Goal: Information Seeking & Learning: Learn about a topic

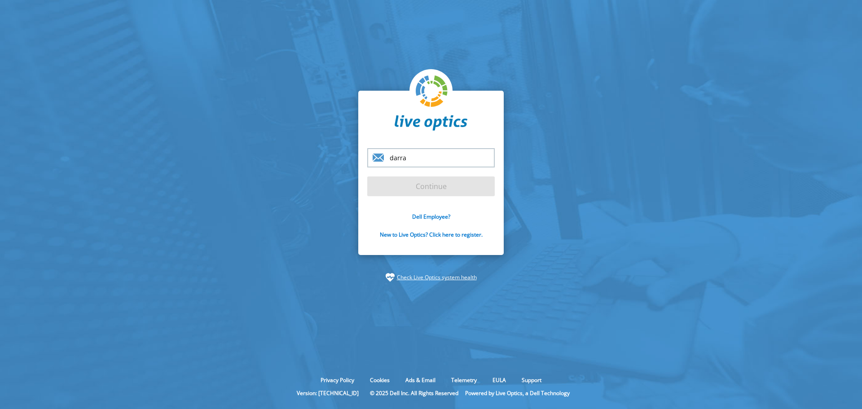
type input "darragh.flynn@dell.com"
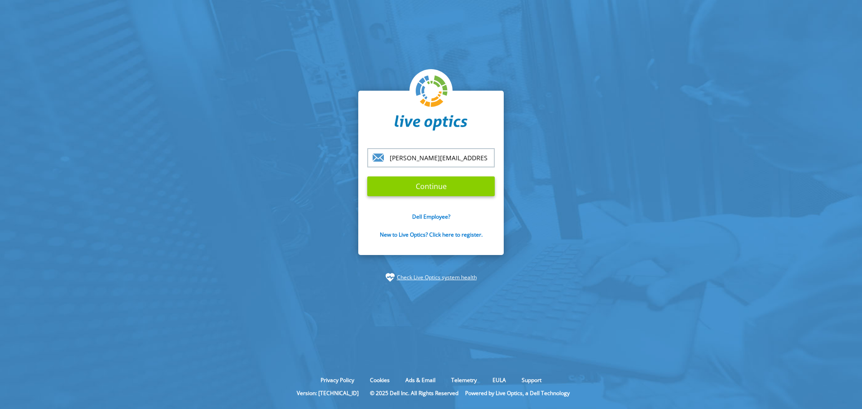
click at [437, 185] on input "Continue" at bounding box center [431, 187] width 128 height 20
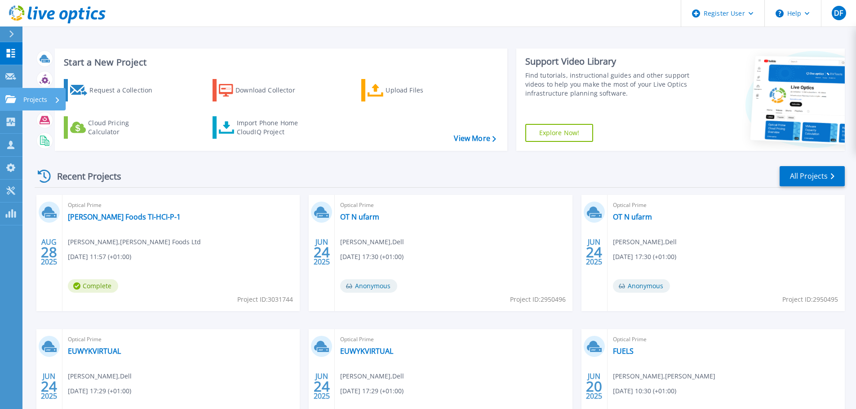
click at [39, 100] on p "Projects" at bounding box center [35, 99] width 24 height 23
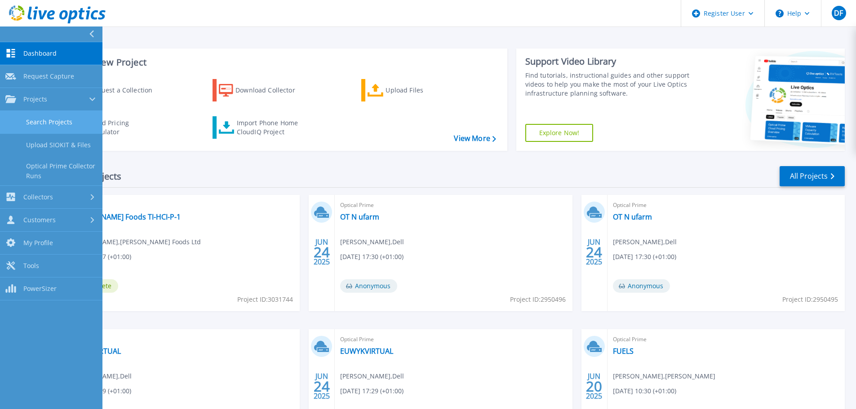
click at [44, 120] on link "Search Projects" at bounding box center [51, 122] width 102 height 23
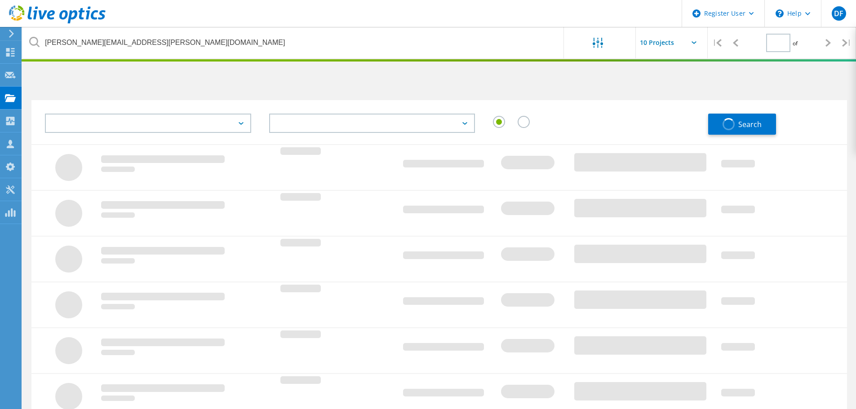
type input "1"
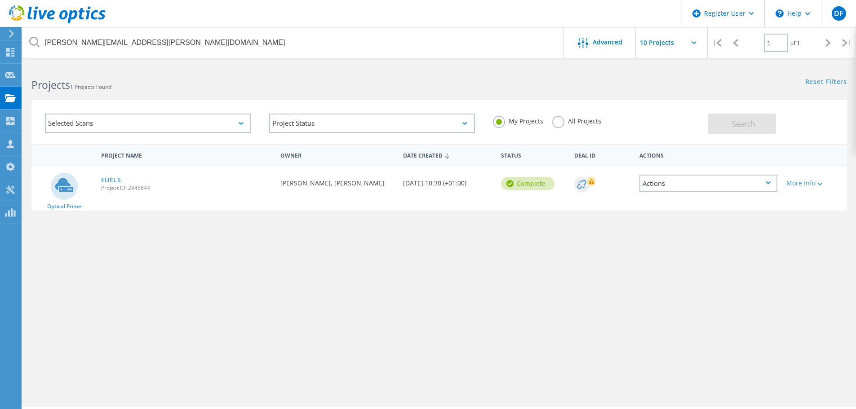
click at [110, 179] on link "FUELS" at bounding box center [111, 180] width 20 height 6
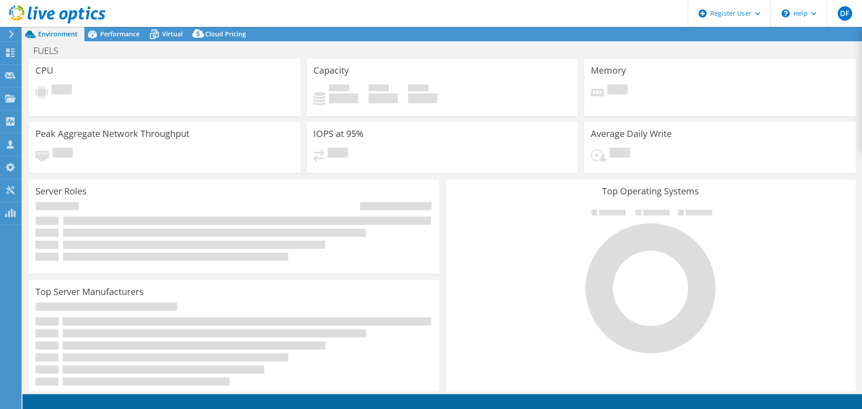
select select "USD"
select select "EULondon"
select select "GBP"
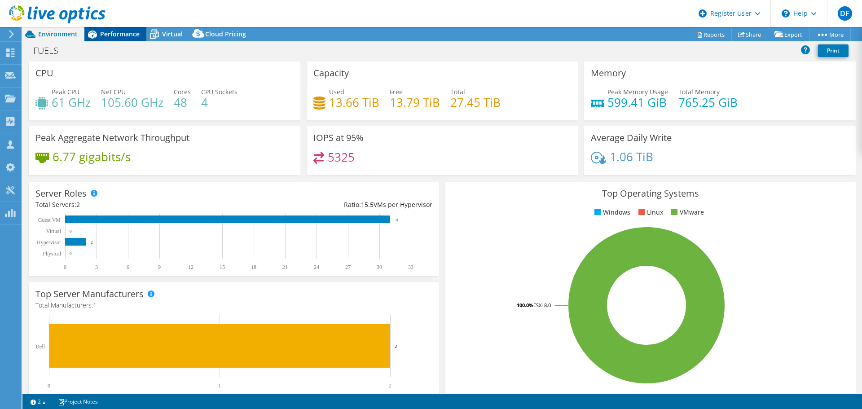
click at [123, 34] on span "Performance" at bounding box center [120, 34] width 40 height 9
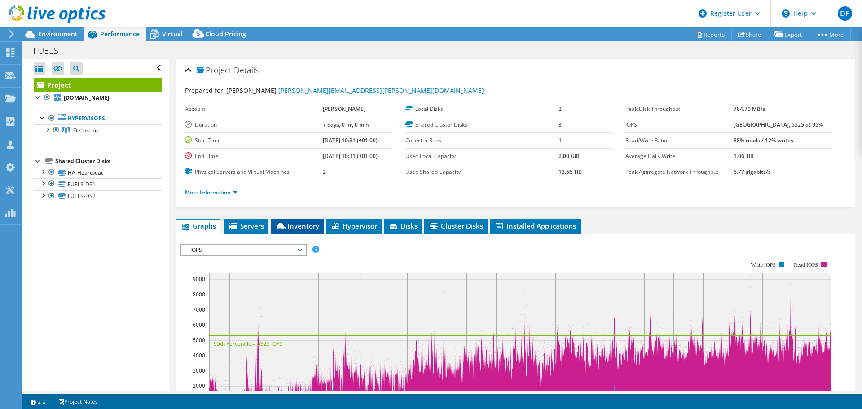
click at [300, 228] on span "Inventory" at bounding box center [297, 225] width 44 height 9
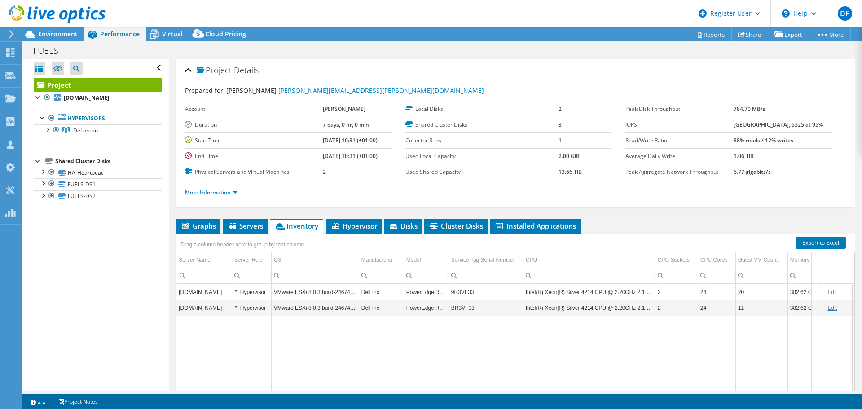
click at [464, 293] on td "9R3VF33" at bounding box center [486, 292] width 75 height 16
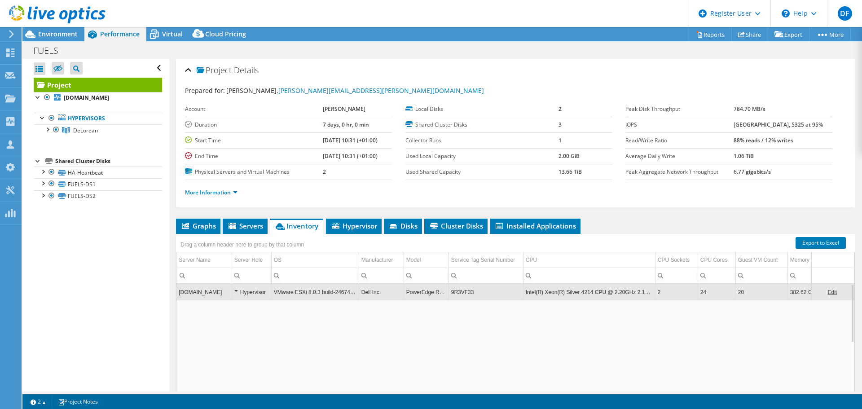
click at [464, 293] on td "9R3VF33" at bounding box center [486, 292] width 75 height 16
drag, startPoint x: 477, startPoint y: 292, endPoint x: 450, endPoint y: 293, distance: 27.4
click at [450, 293] on td "9R3VF33" at bounding box center [486, 292] width 75 height 16
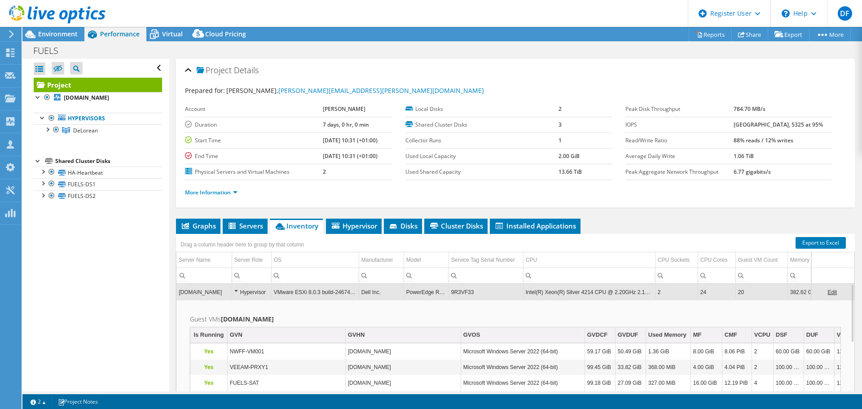
copy td "9R3VF33"
drag, startPoint x: 473, startPoint y: 291, endPoint x: 451, endPoint y: 295, distance: 22.3
click at [451, 295] on td "9R3VF33" at bounding box center [486, 292] width 75 height 16
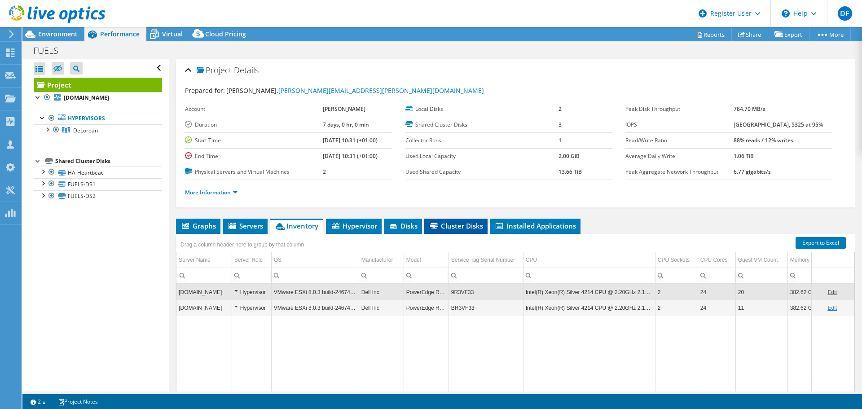
copy td "9R3VF33"
drag, startPoint x: 477, startPoint y: 294, endPoint x: 451, endPoint y: 292, distance: 26.6
click at [451, 292] on td "9R3VF33" at bounding box center [486, 292] width 75 height 16
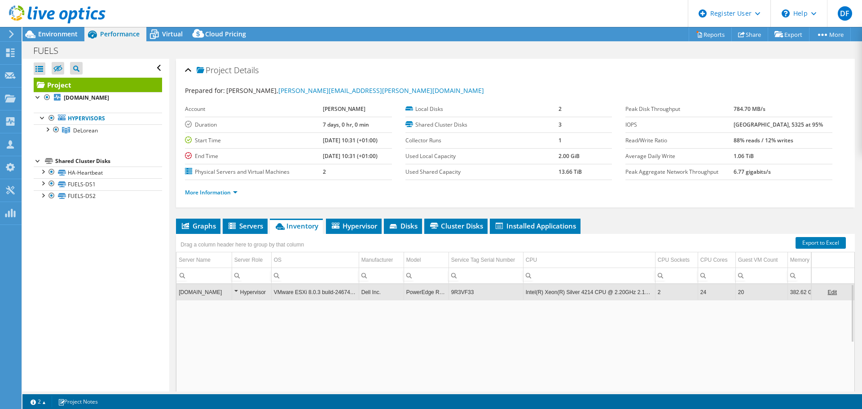
copy td "9R3VF33"
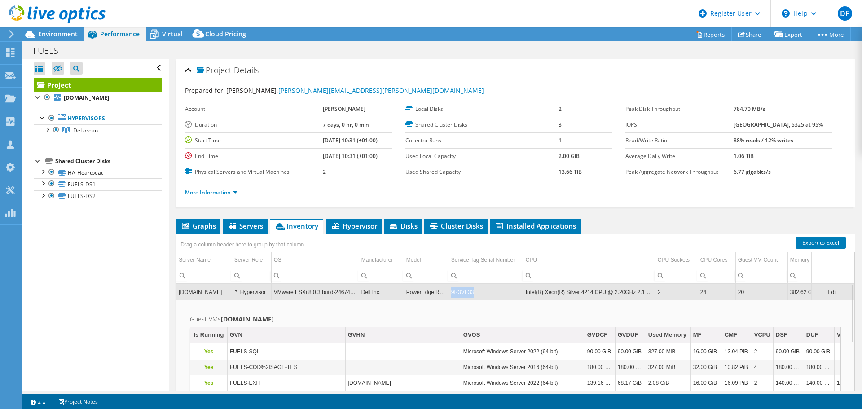
drag, startPoint x: 472, startPoint y: 292, endPoint x: 452, endPoint y: 293, distance: 20.7
click at [452, 293] on td "9R3VF33" at bounding box center [486, 292] width 75 height 16
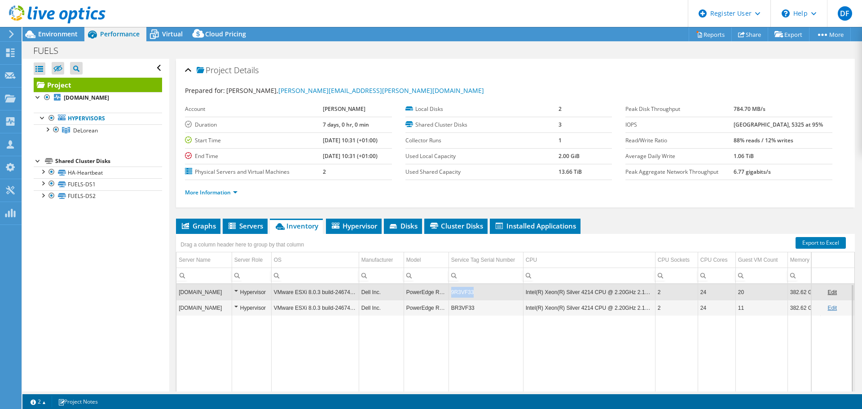
drag, startPoint x: 473, startPoint y: 292, endPoint x: 451, endPoint y: 292, distance: 22.0
click at [451, 292] on td "9R3VF33" at bounding box center [486, 292] width 75 height 16
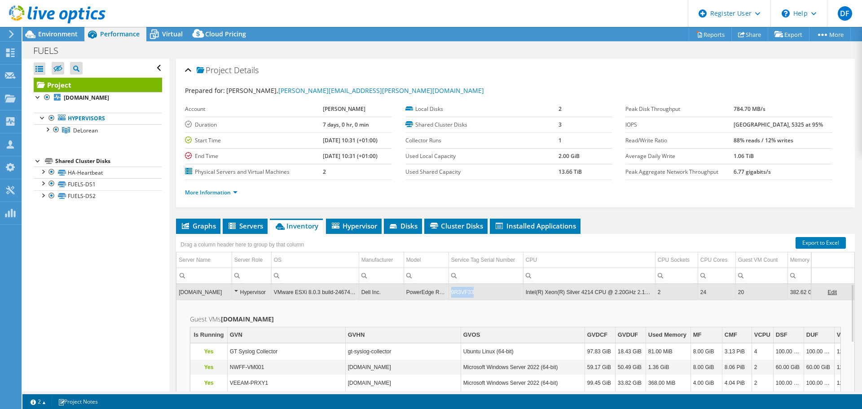
drag, startPoint x: 452, startPoint y: 292, endPoint x: 472, endPoint y: 292, distance: 19.8
click at [472, 292] on td "9R3VF33" at bounding box center [486, 292] width 75 height 16
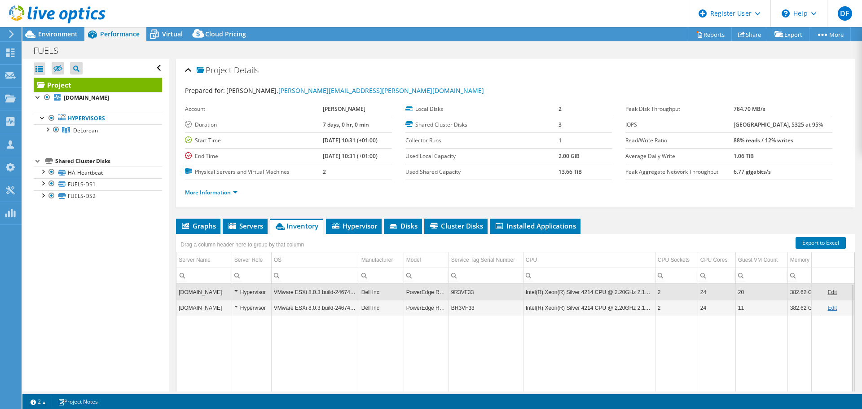
click at [421, 294] on td "PowerEdge R640" at bounding box center [426, 292] width 45 height 16
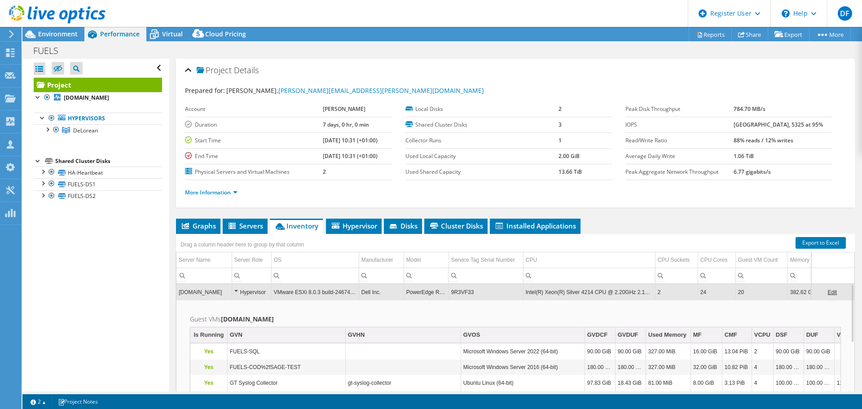
click at [416, 291] on td "PowerEdge R640" at bounding box center [426, 292] width 45 height 16
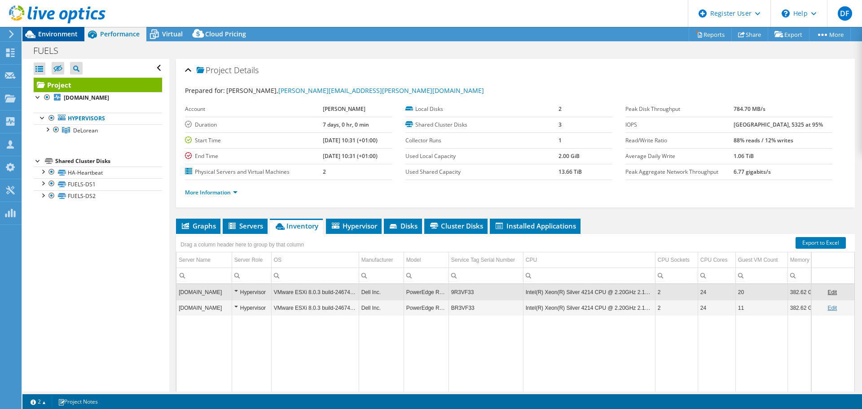
click at [66, 36] on span "Environment" at bounding box center [58, 34] width 40 height 9
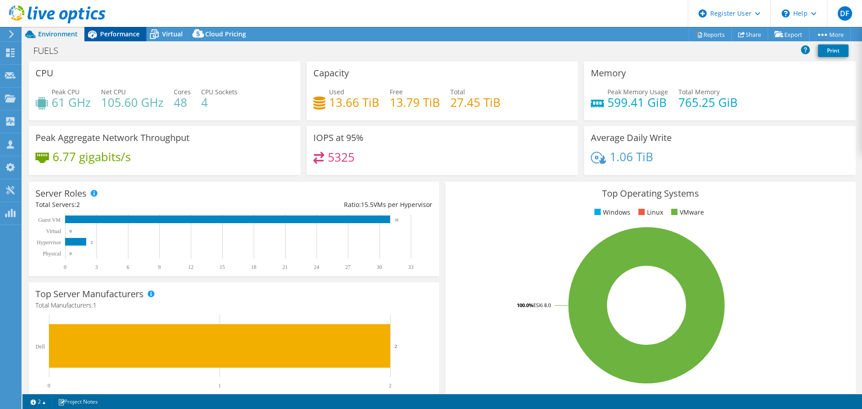
click at [116, 35] on span "Performance" at bounding box center [120, 34] width 40 height 9
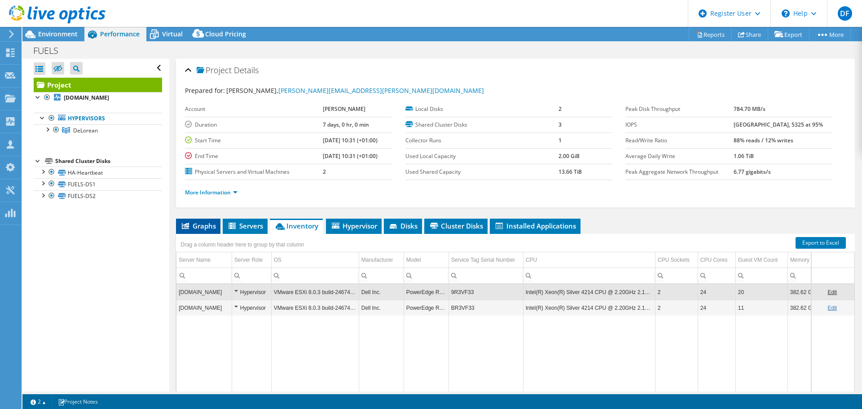
click at [209, 226] on span "Graphs" at bounding box center [198, 225] width 35 height 9
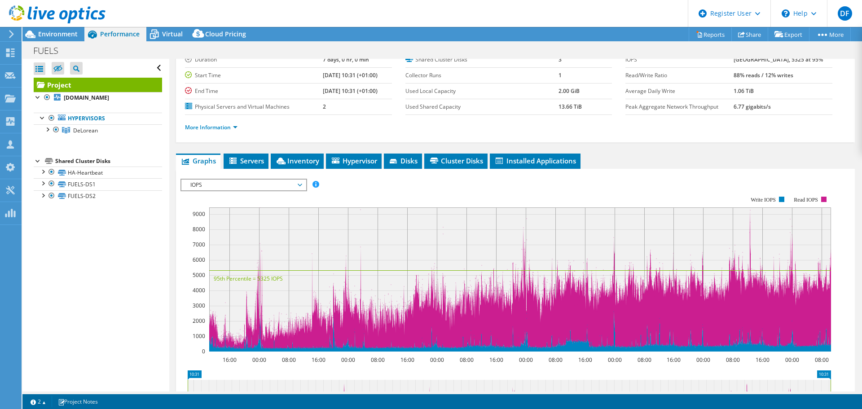
scroll to position [135, 0]
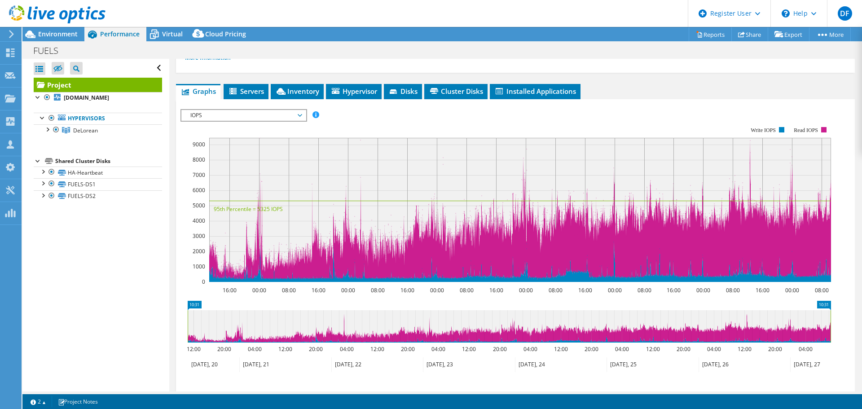
click at [246, 117] on span "IOPS" at bounding box center [243, 115] width 115 height 11
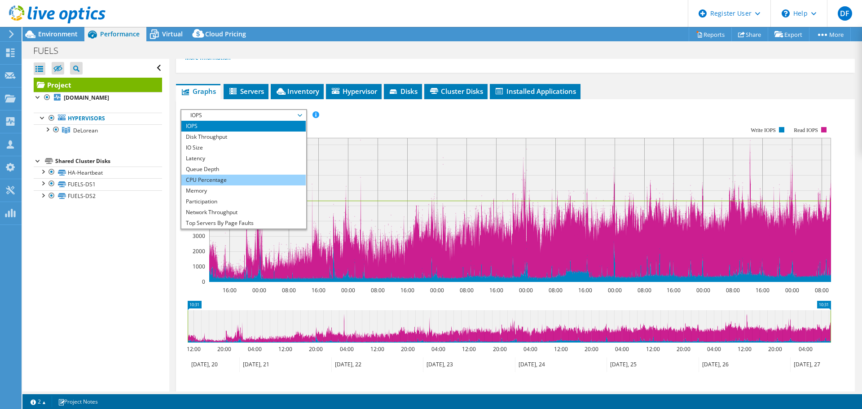
click at [227, 185] on li "CPU Percentage" at bounding box center [243, 180] width 124 height 11
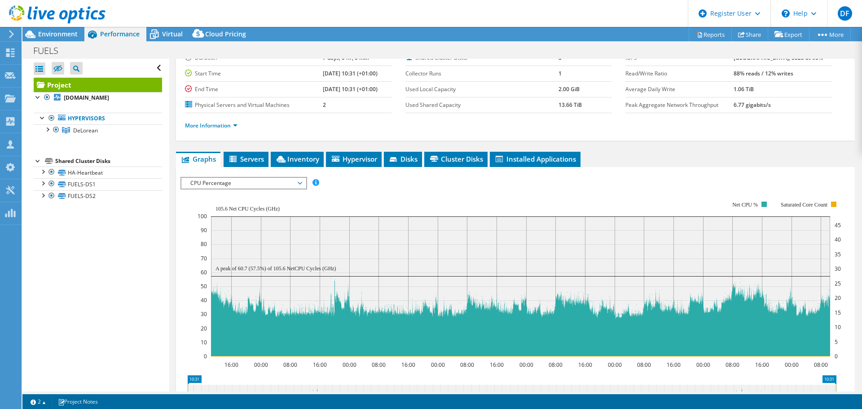
scroll to position [0, 0]
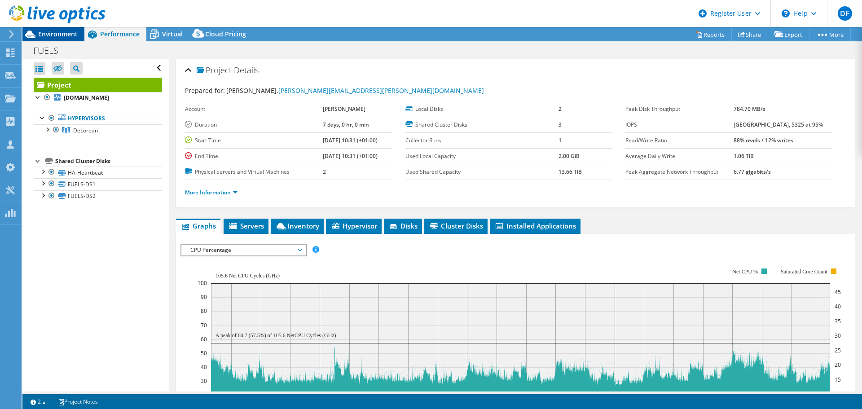
click at [64, 39] on div "Environment" at bounding box center [53, 34] width 62 height 14
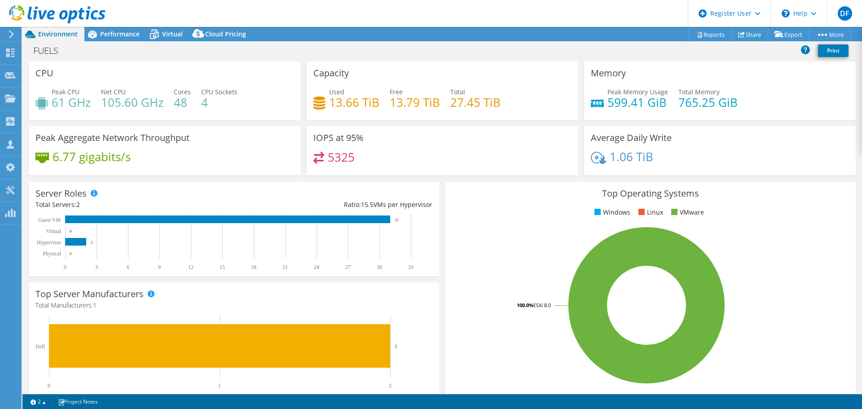
select select "EULondon"
select select "GBP"
select select "EULondon"
select select "GBP"
